Goal: Obtain resource: Download file/media

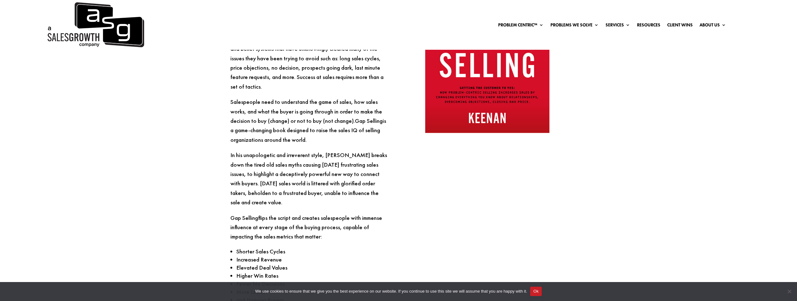
scroll to position [1536, 0]
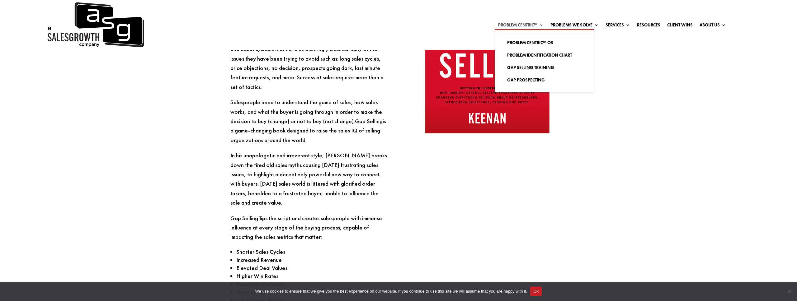
click at [524, 23] on link "Problem Centric™" at bounding box center [520, 26] width 45 height 7
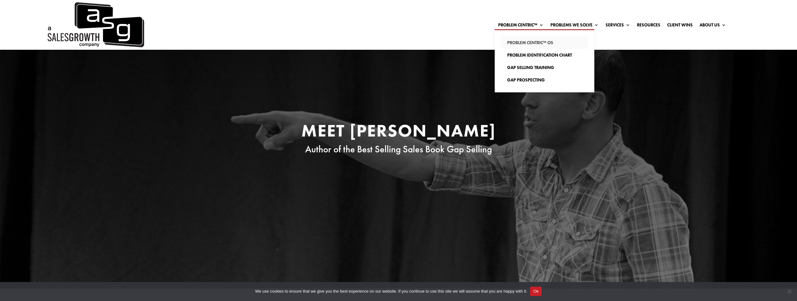
click at [526, 42] on link "Problem Centric™ OS" at bounding box center [544, 42] width 87 height 12
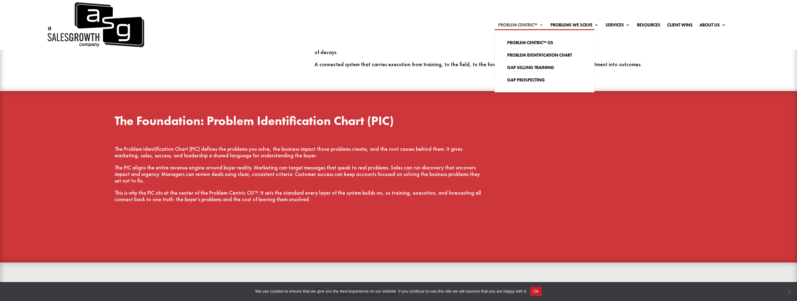
scroll to position [820, 0]
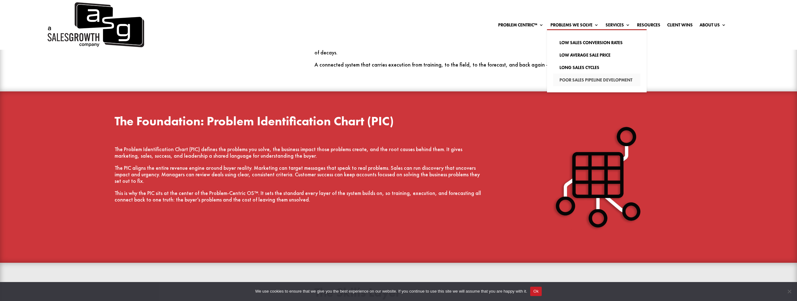
click at [579, 83] on link "Poor Sales Pipeline Development" at bounding box center [596, 80] width 87 height 12
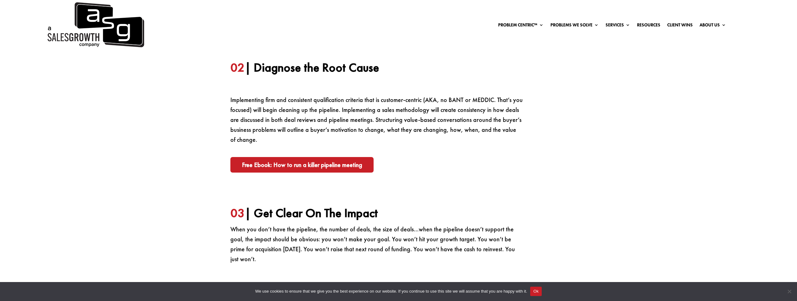
scroll to position [478, 0]
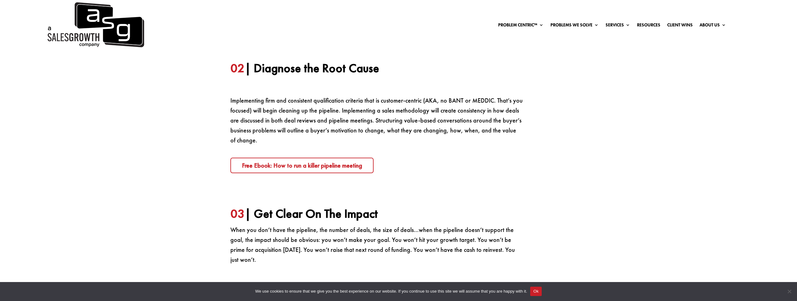
click at [324, 159] on link "Free Ebook: How to run a killer pipeline meeting" at bounding box center [301, 166] width 143 height 16
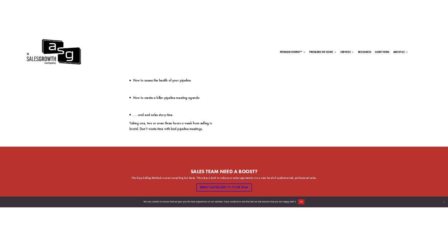
scroll to position [430, 0]
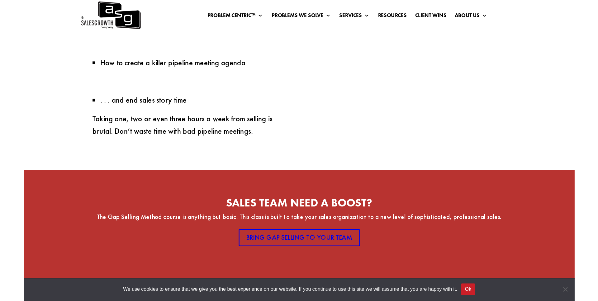
scroll to position [485, 0]
